Goal: Ask a question: Seek information or help from site administrators or community

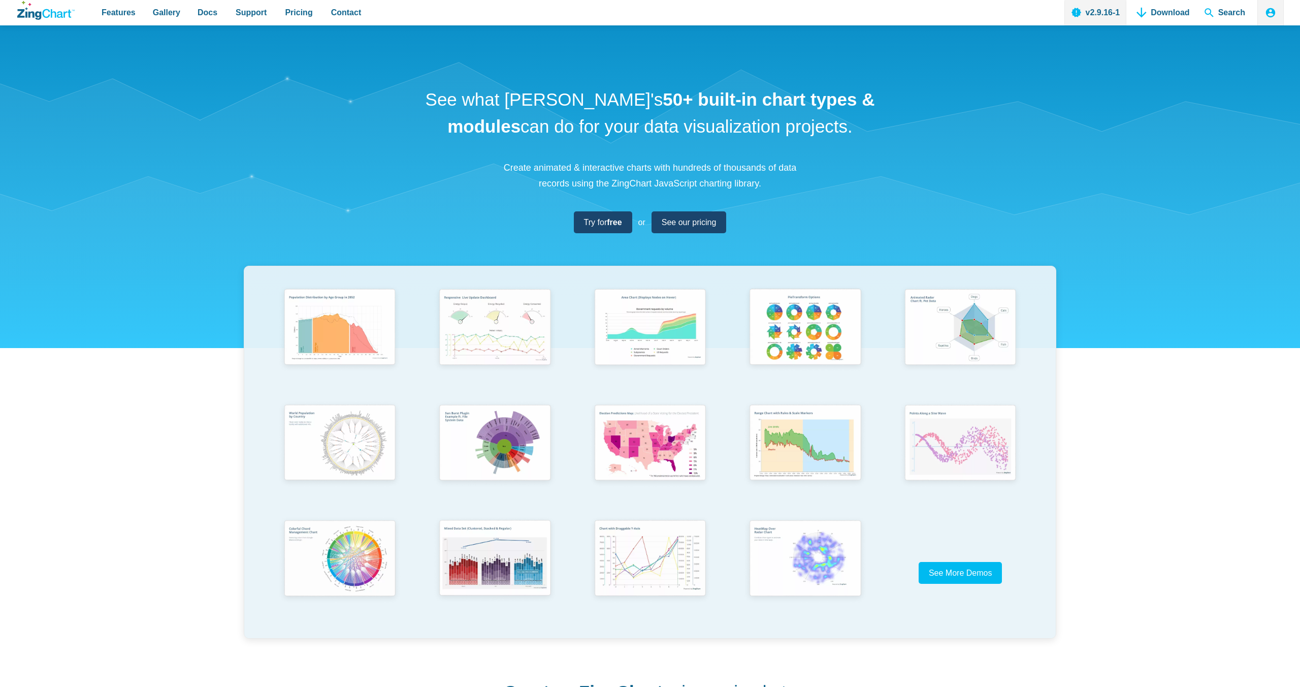
click at [1250, 14] on div "ZingSoft Studio Sign Up Log In [EMAIL_ADDRESS][DOMAIN_NAME] Dashboard Account L…" at bounding box center [1267, 12] width 35 height 25
click at [1243, 15] on span "Search" at bounding box center [1224, 12] width 49 height 25
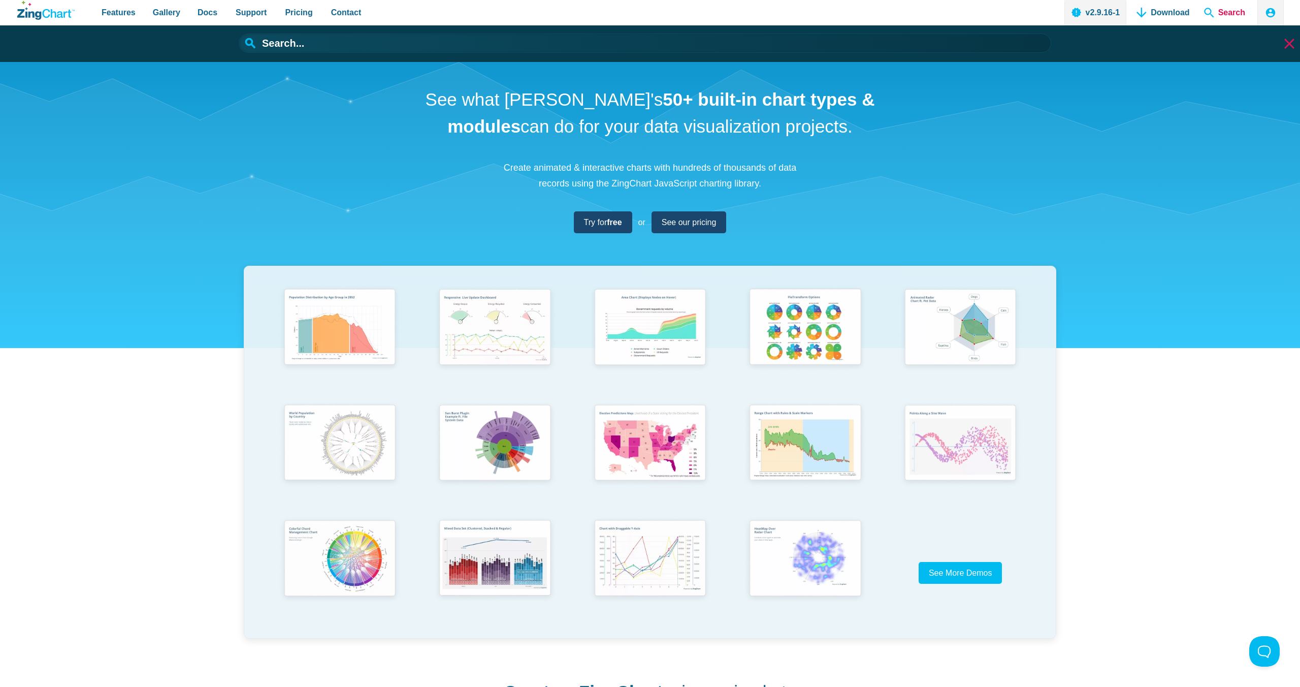
click at [1226, 17] on span "Search" at bounding box center [1224, 12] width 49 height 25
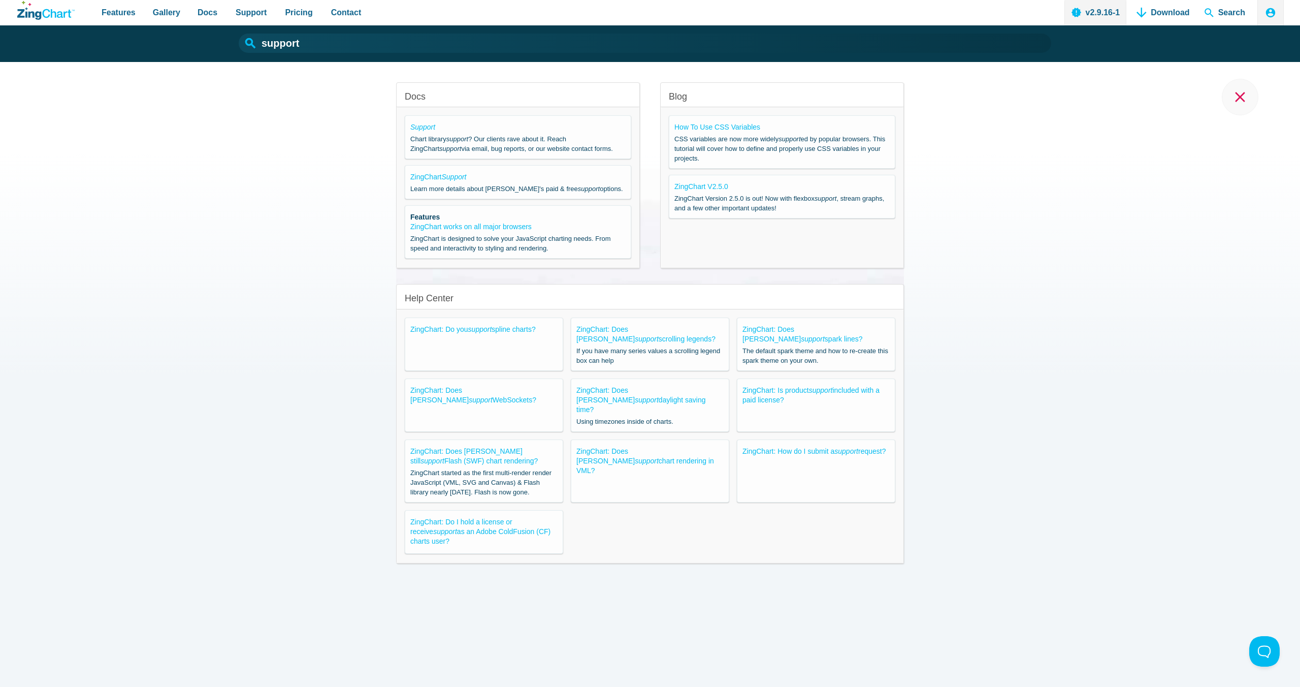
type input "support"
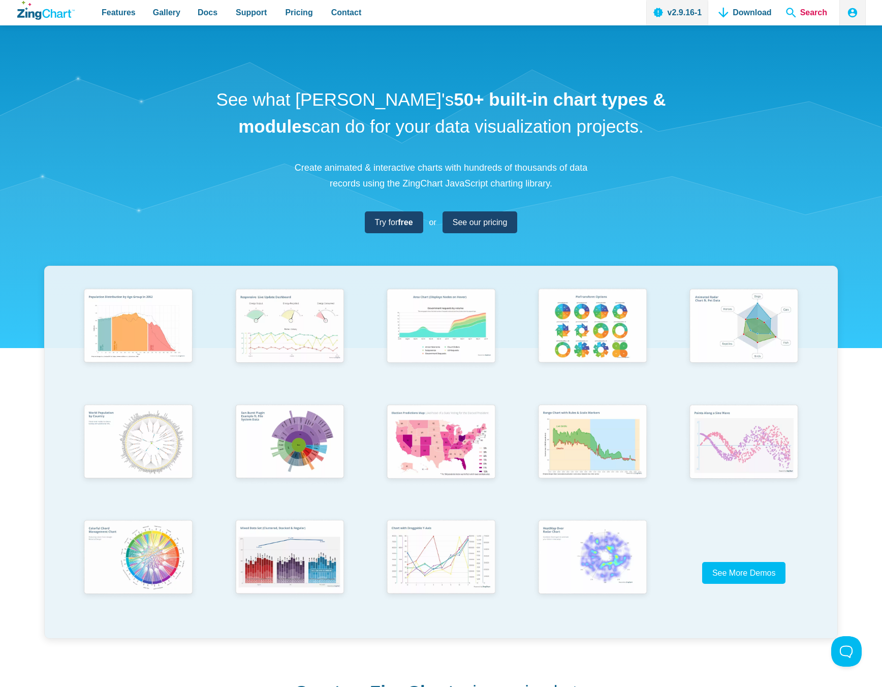
click at [825, 19] on span "Search" at bounding box center [806, 12] width 49 height 25
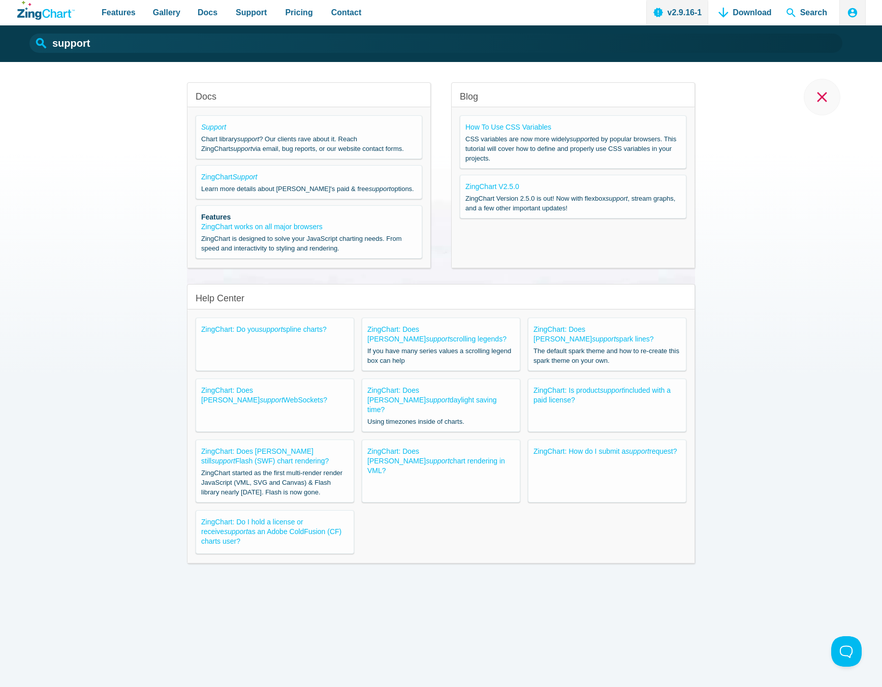
type input "support"
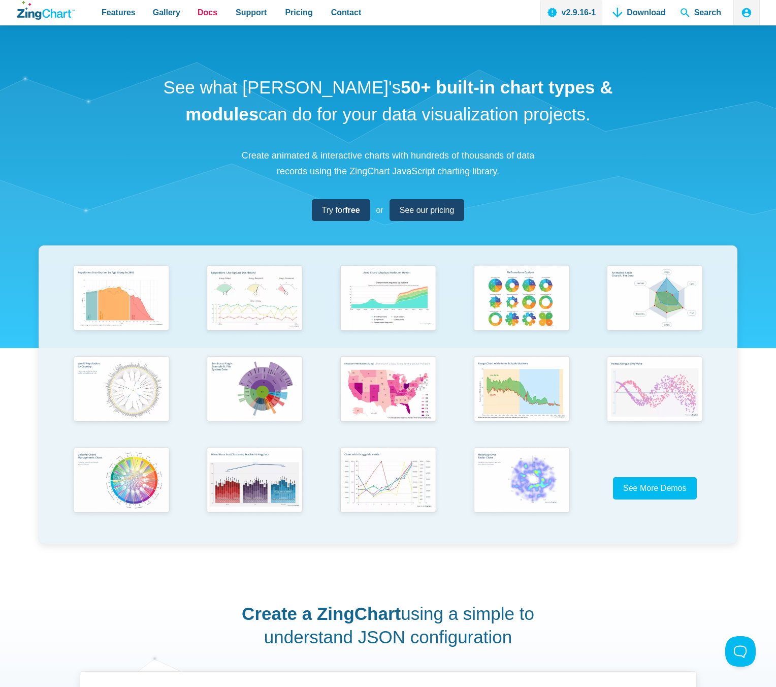
drag, startPoint x: 189, startPoint y: 15, endPoint x: 199, endPoint y: 15, distance: 9.7
click at [190, 15] on nav "Features Gallery Browse by Chart Type Browse by Features Browse by Use Case Doc…" at bounding box center [231, 12] width 278 height 25
click at [199, 15] on span "Docs" at bounding box center [208, 13] width 20 height 14
